Goal: Find specific page/section: Find specific page/section

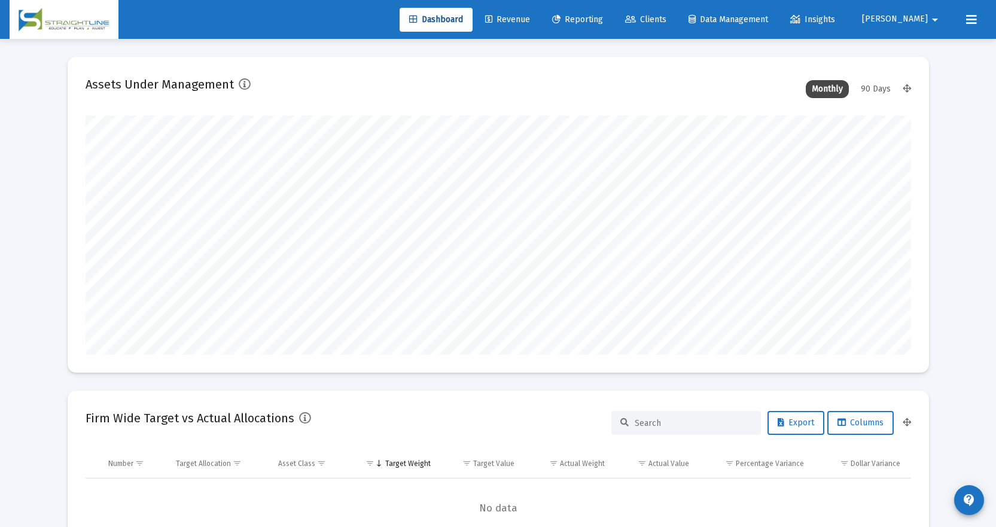
scroll to position [239, 445]
type input "[DATE]"
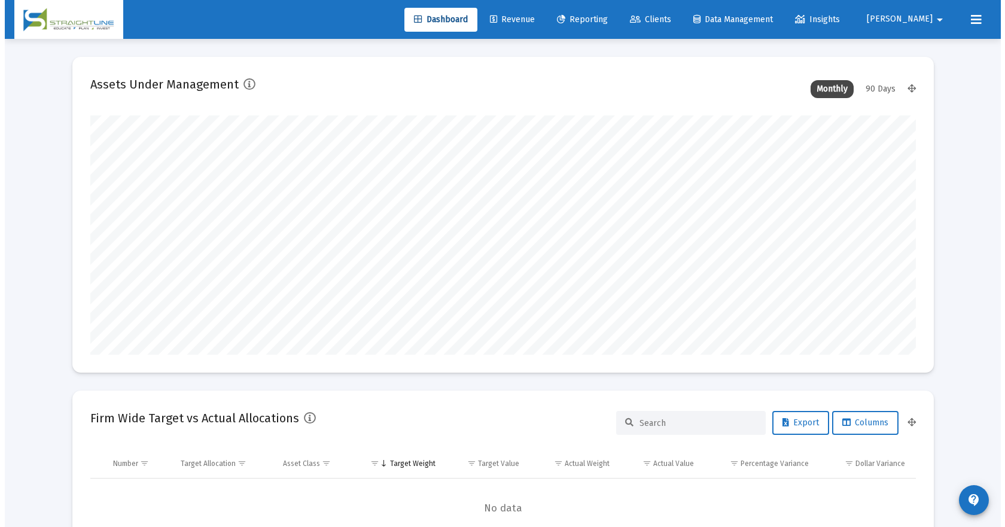
scroll to position [239, 386]
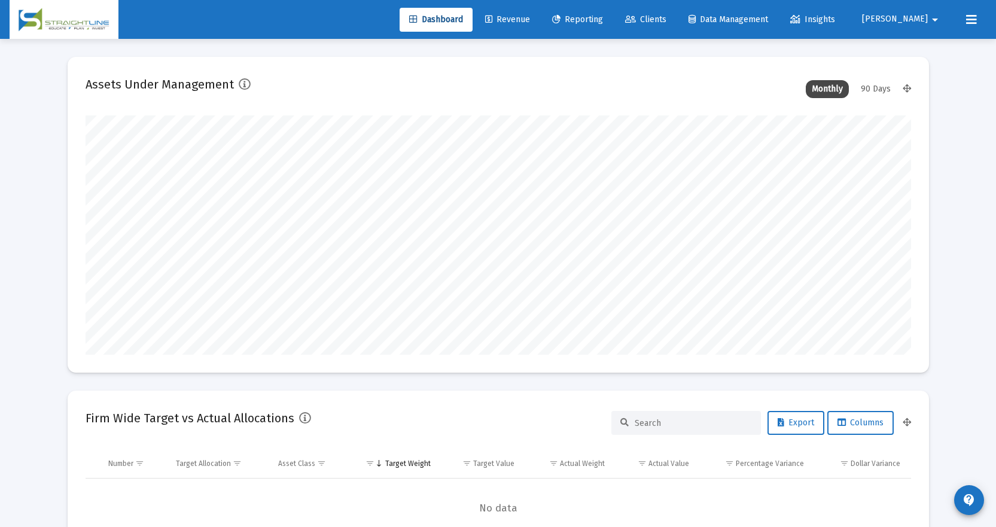
click at [667, 16] on span "Clients" at bounding box center [645, 19] width 41 height 10
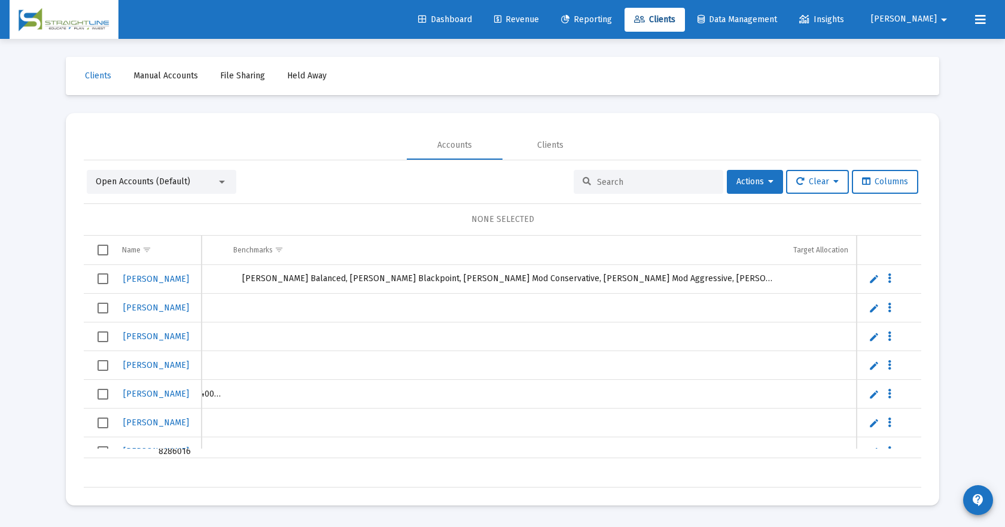
drag, startPoint x: 503, startPoint y: 453, endPoint x: 896, endPoint y: 473, distance: 393.1
click at [896, 473] on div "Name Name Account # Type Status Household Custodian Balance Investment Model Ad…" at bounding box center [503, 362] width 838 height 252
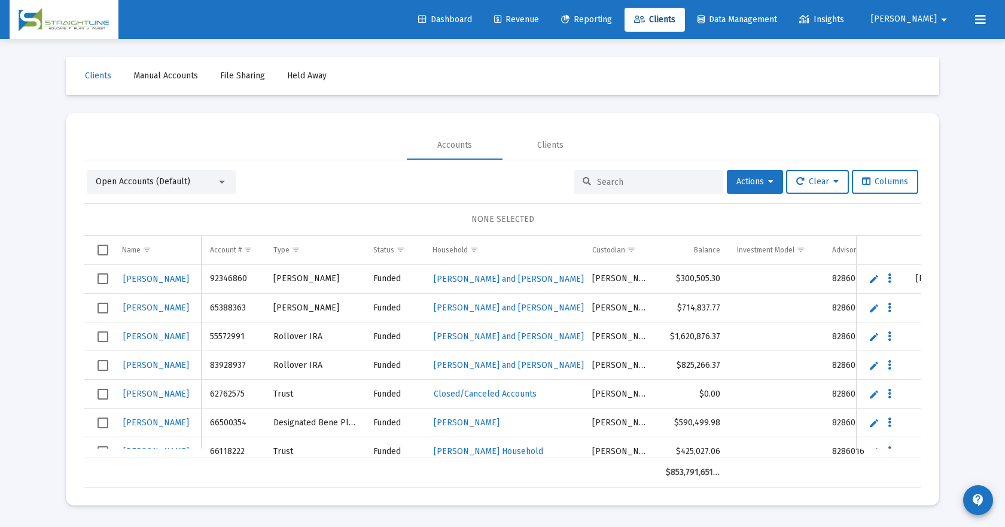
click at [224, 178] on div at bounding box center [222, 182] width 11 height 10
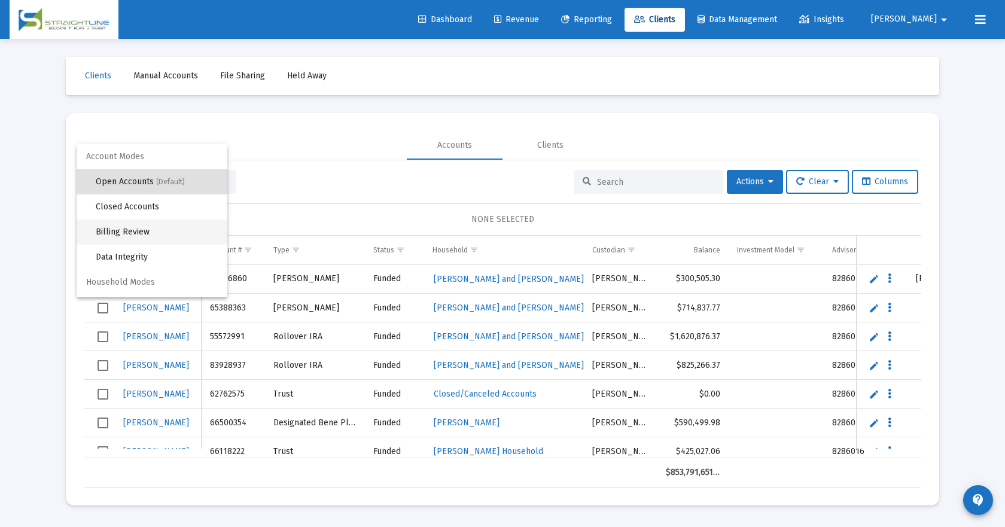
click at [153, 232] on span "Billing Review" at bounding box center [157, 232] width 122 height 25
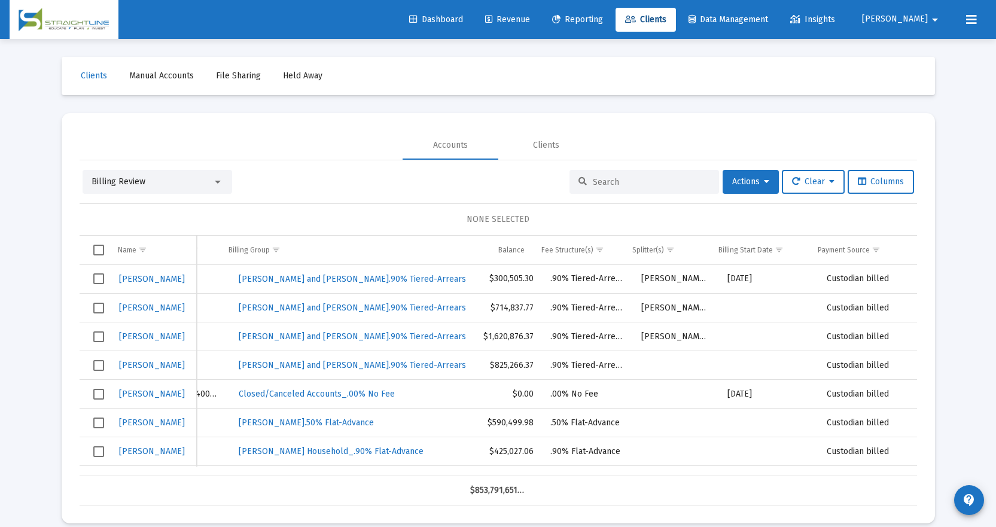
drag, startPoint x: 440, startPoint y: 471, endPoint x: 747, endPoint y: 506, distance: 309.0
click at [746, 506] on mat-card "Accounts Clients Billing Review Actions Clear Columns NONE SELECTED Name Name A…" at bounding box center [499, 318] width 874 height 411
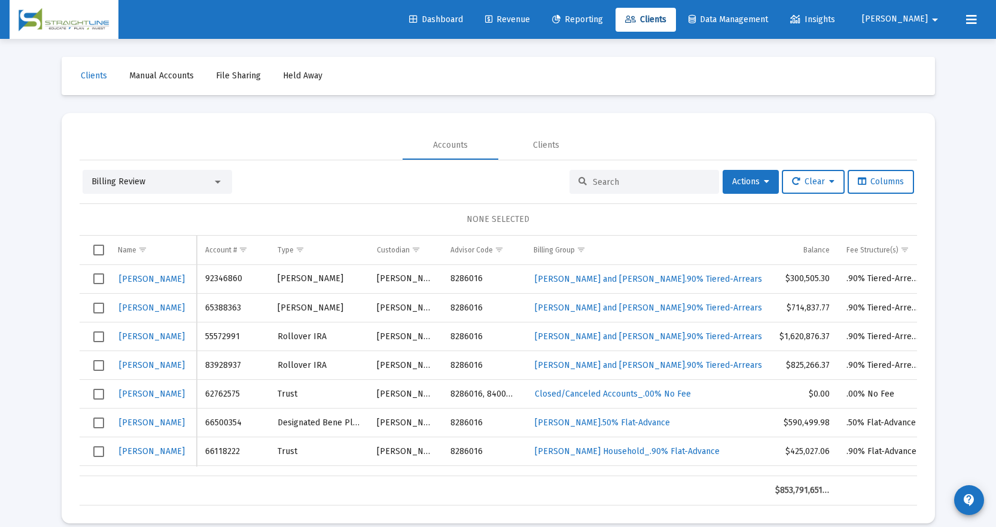
click at [384, 136] on div "Accounts Clients" at bounding box center [499, 145] width 838 height 29
click at [902, 127] on mat-card "Accounts Clients Billing Review Actions Clear Columns NONE SELECTED Name Name A…" at bounding box center [499, 318] width 874 height 411
click at [968, 89] on div "Loading... Clients Manual Accounts File Sharing Held Away Accounts Clients Bill…" at bounding box center [498, 271] width 996 height 542
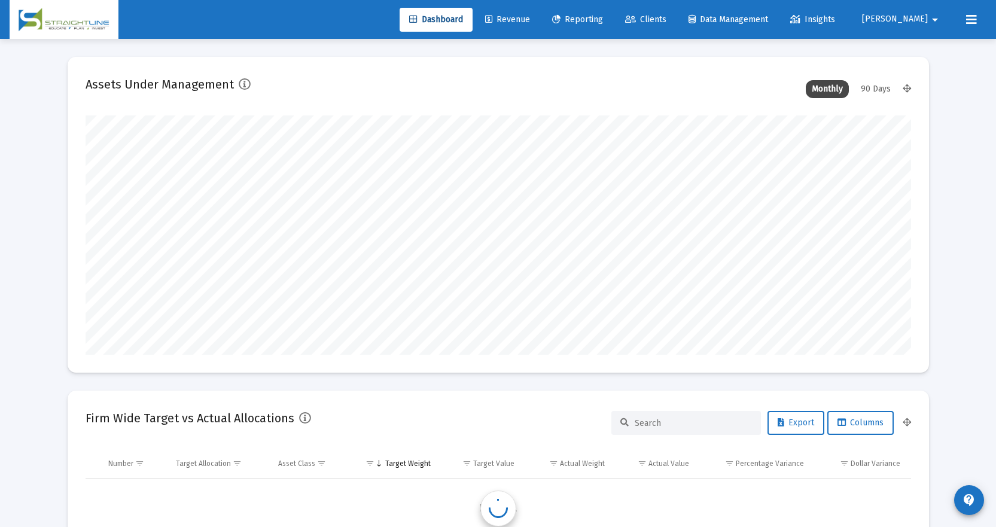
scroll to position [239, 445]
type input "[DATE]"
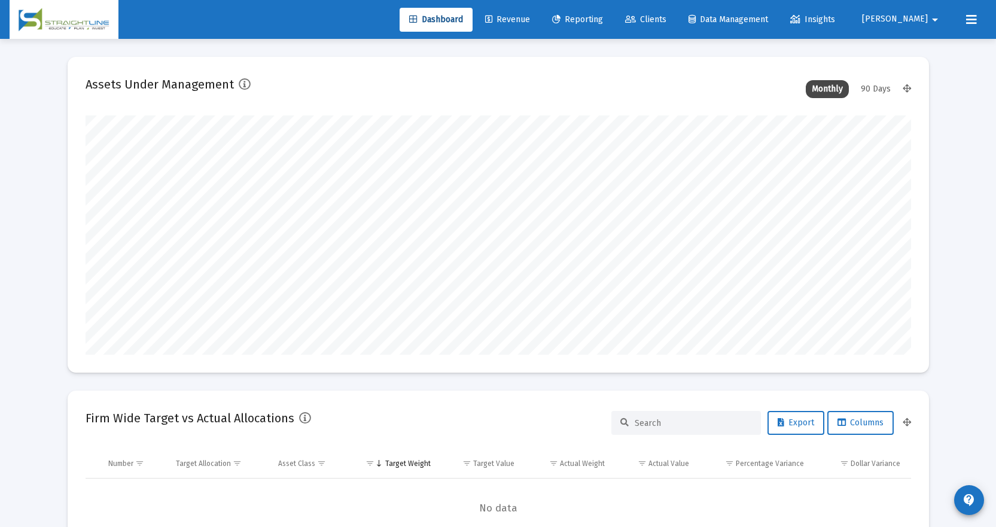
click at [667, 16] on span "Clients" at bounding box center [645, 19] width 41 height 10
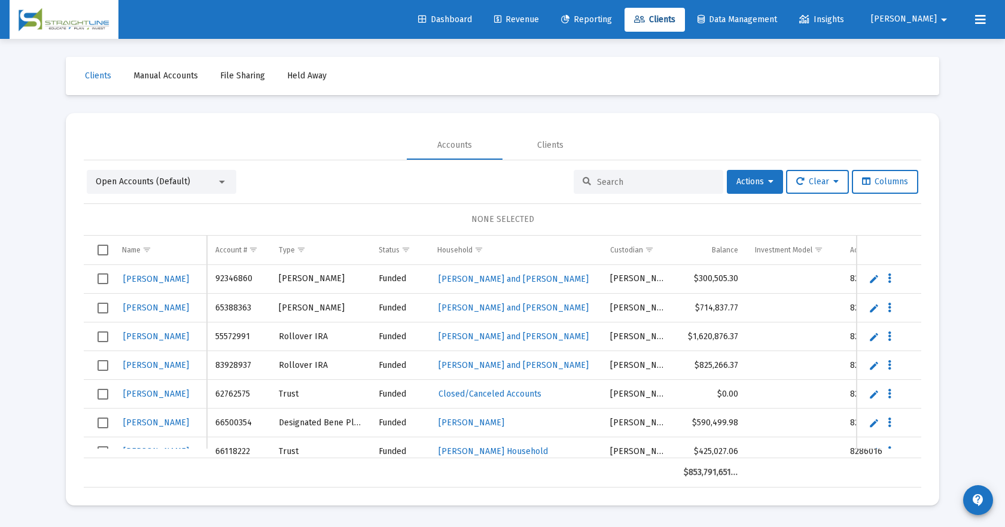
click at [221, 181] on div at bounding box center [222, 182] width 6 height 3
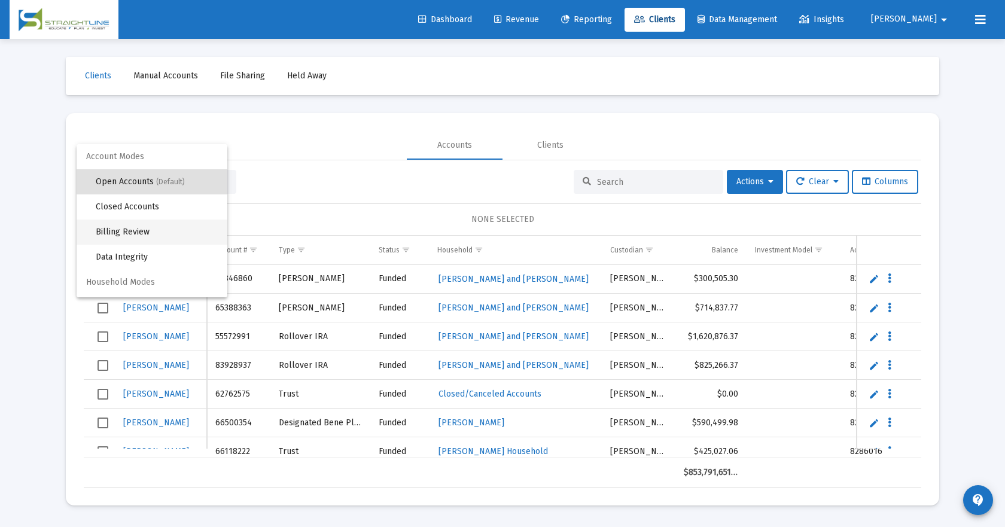
click at [143, 230] on span "Billing Review" at bounding box center [157, 232] width 122 height 25
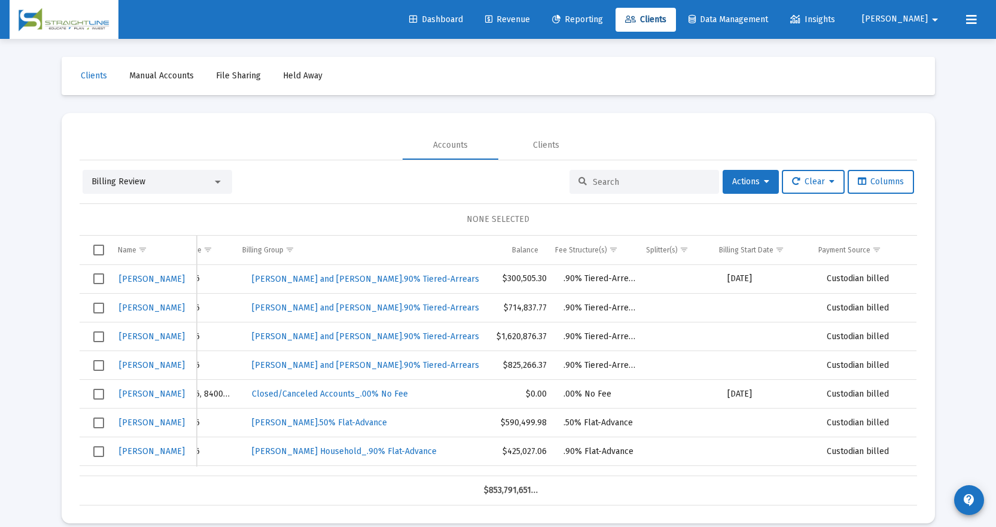
drag, startPoint x: 479, startPoint y: 469, endPoint x: 818, endPoint y: 480, distance: 339.5
click at [817, 480] on div "Name Name Account # Type Custodian Advisor Code Billing Group Balance Fee Struc…" at bounding box center [499, 371] width 838 height 270
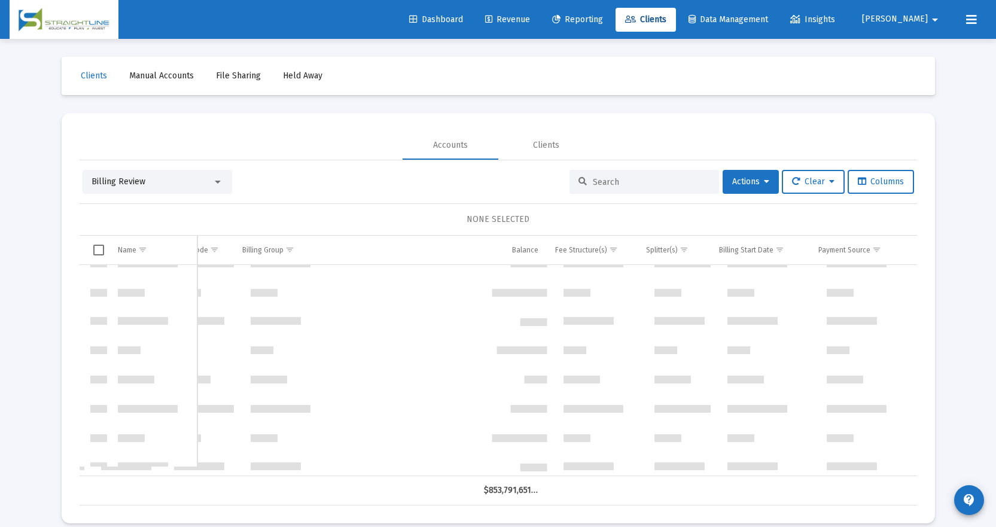
scroll to position [124857, 248]
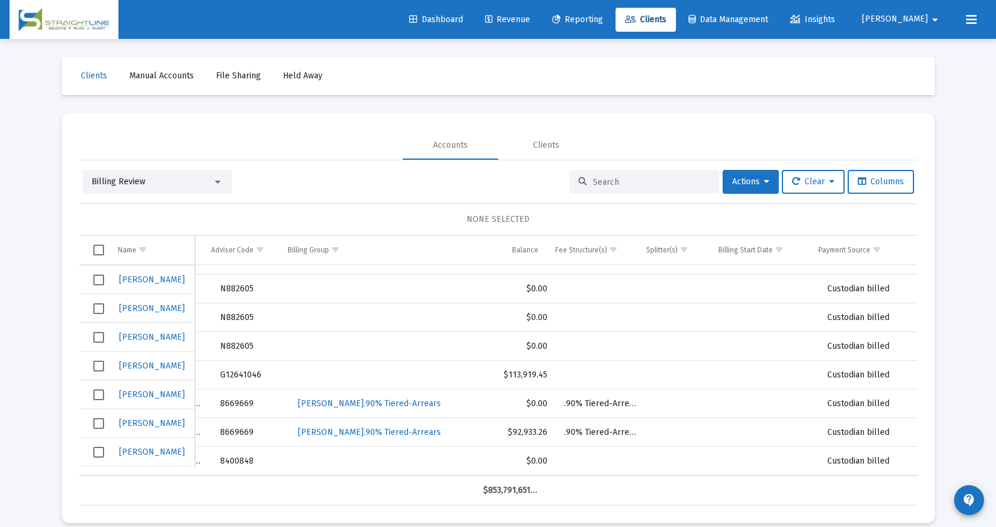
click at [370, 140] on div "Accounts Clients" at bounding box center [499, 145] width 838 height 29
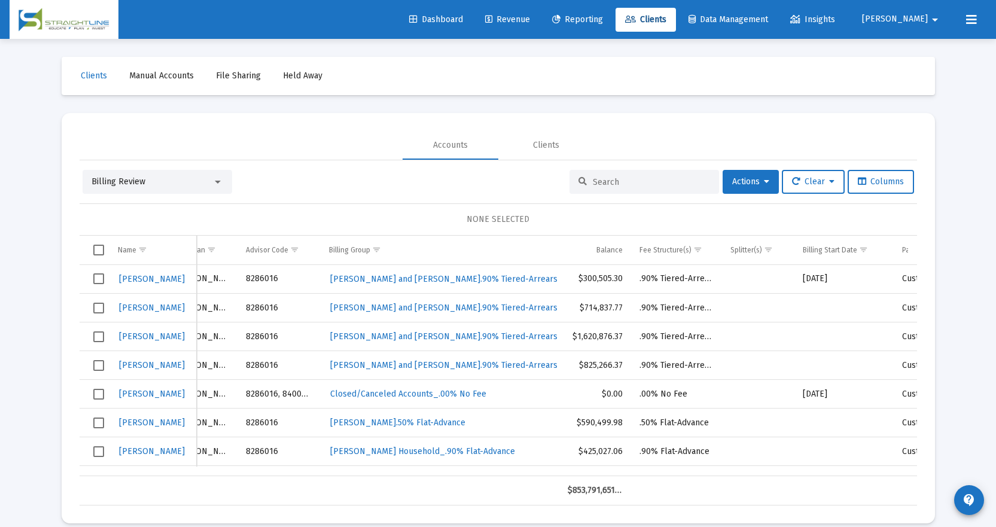
drag, startPoint x: 322, startPoint y: 174, endPoint x: 366, endPoint y: 115, distance: 72.7
click at [323, 171] on div "Billing Review Actions Clear Columns" at bounding box center [499, 182] width 832 height 24
